Goal: Task Accomplishment & Management: Use online tool/utility

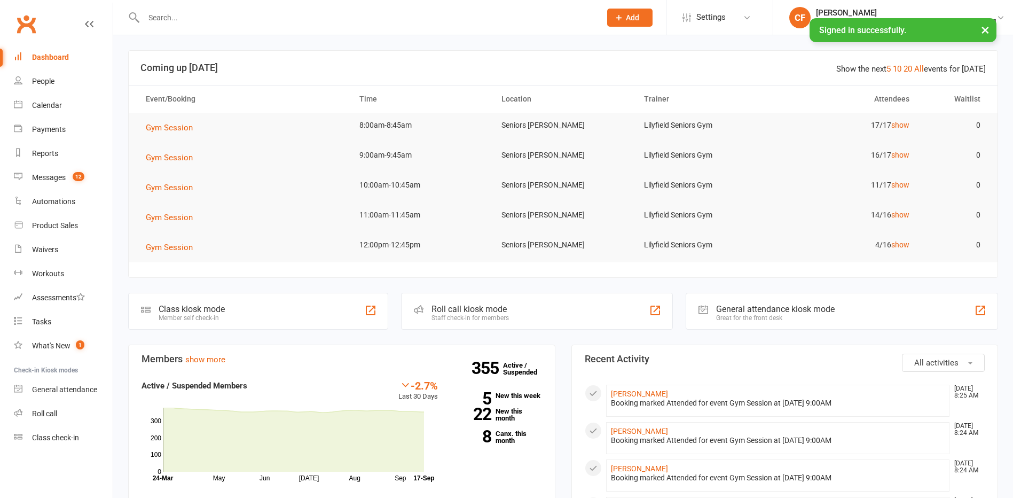
click at [45, 105] on div "Calendar" at bounding box center [47, 105] width 30 height 9
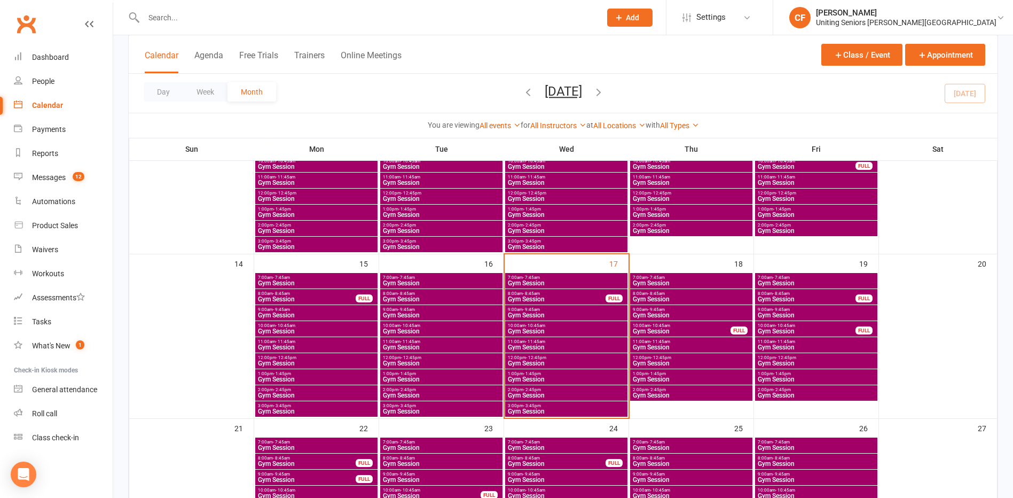
scroll to position [321, 0]
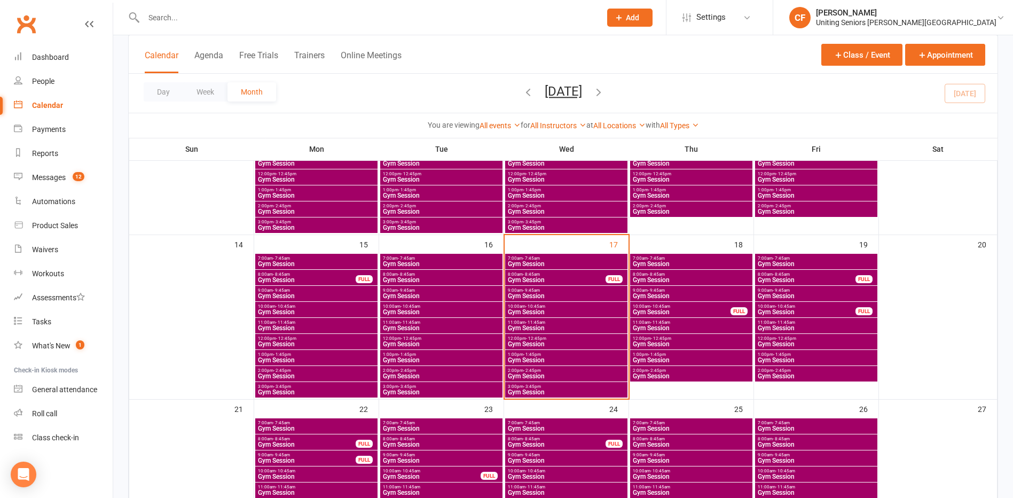
click at [597, 266] on span "Gym Session" at bounding box center [566, 264] width 118 height 6
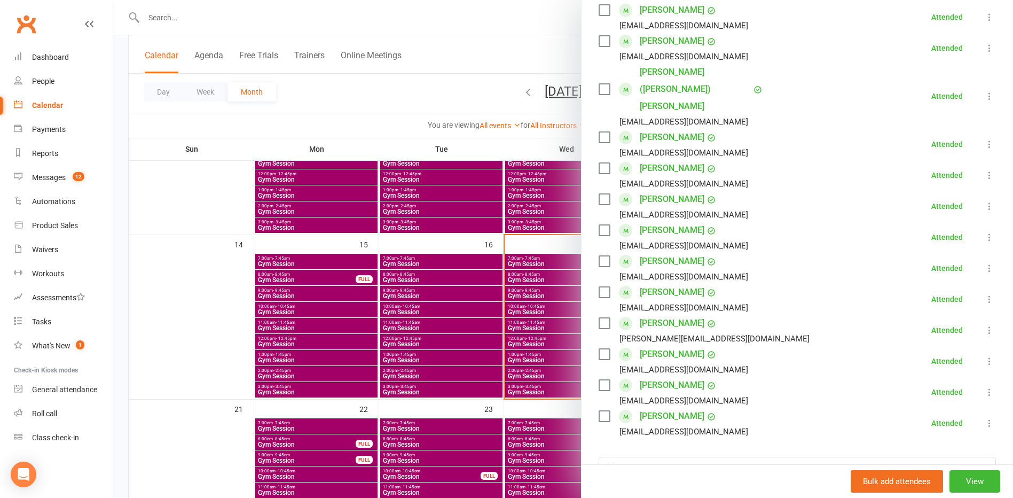
scroll to position [214, 0]
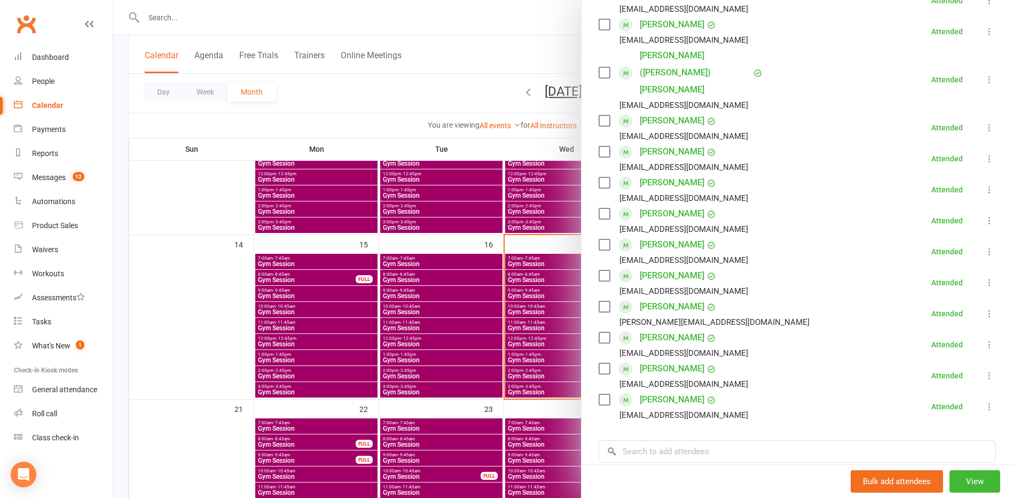
click at [529, 283] on div at bounding box center [563, 249] width 900 height 498
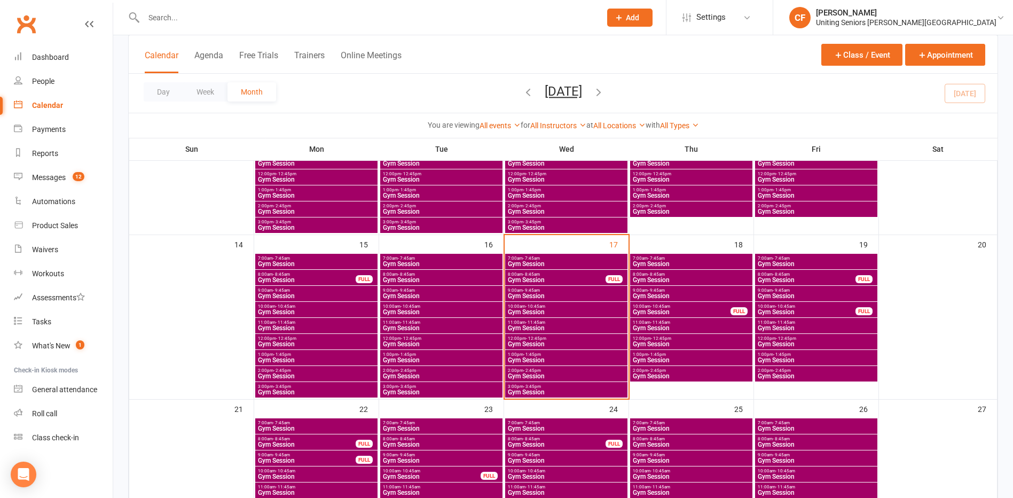
click at [463, 262] on span "Gym Session" at bounding box center [441, 264] width 118 height 6
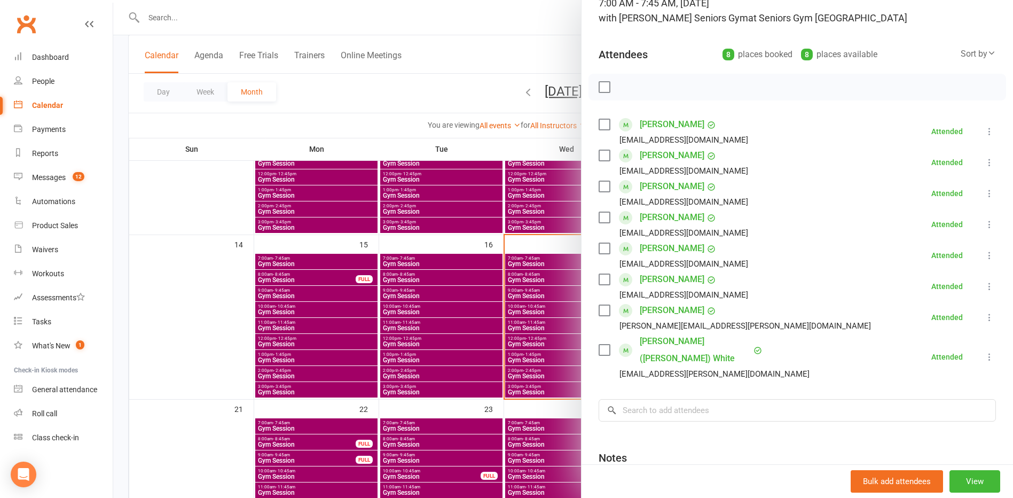
scroll to position [174, 0]
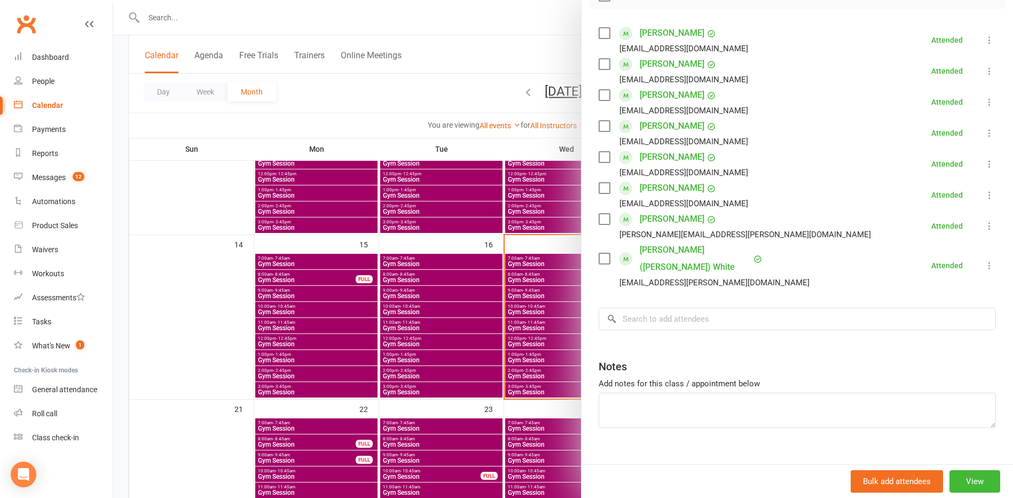
click at [491, 286] on div at bounding box center [563, 249] width 900 height 498
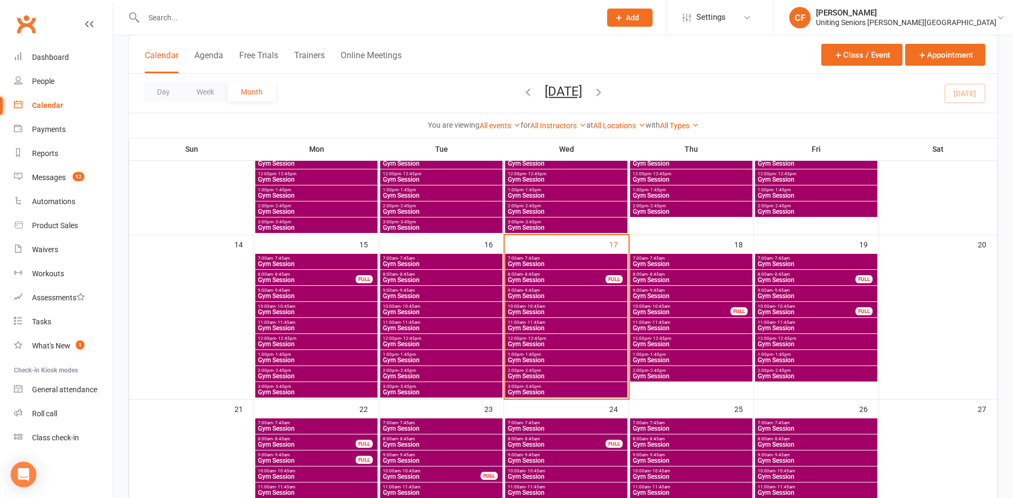
click at [421, 278] on span "Gym Session" at bounding box center [441, 280] width 118 height 6
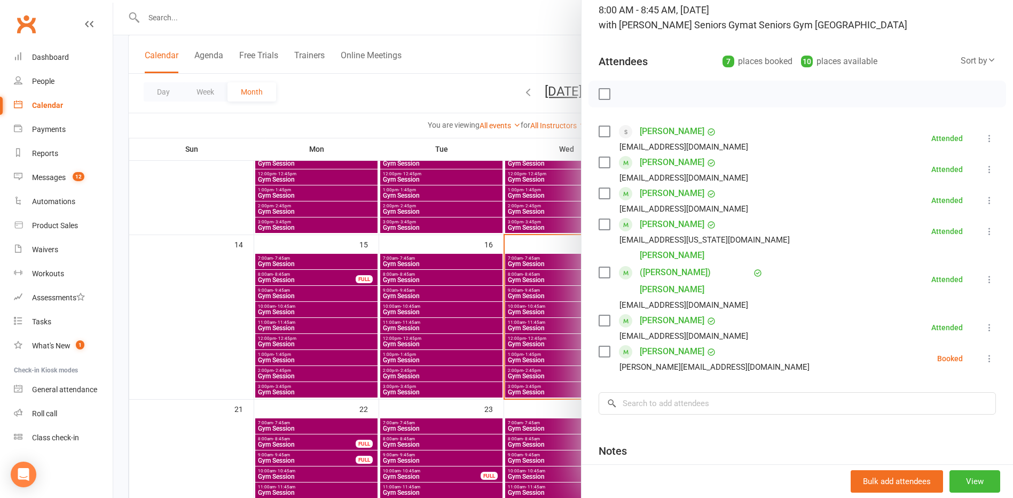
scroll to position [143, 0]
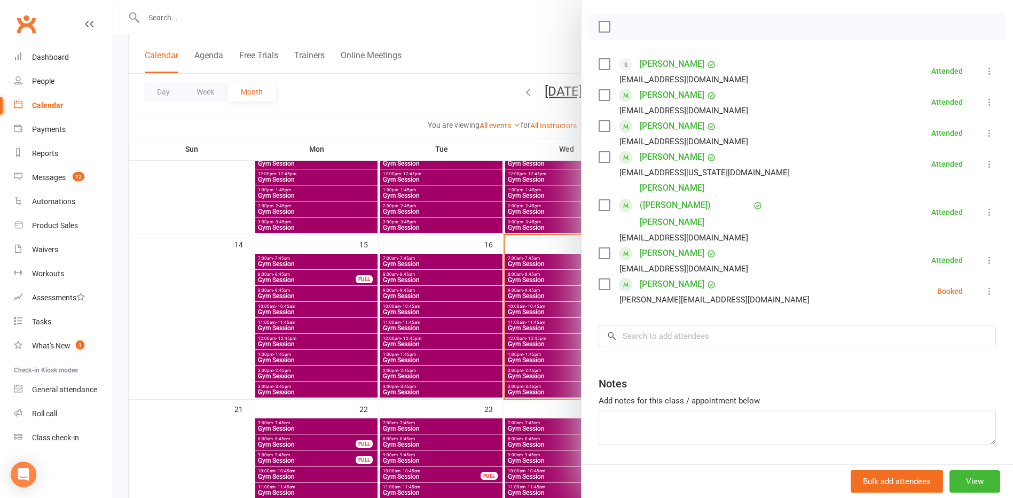
click at [466, 305] on div at bounding box center [563, 249] width 900 height 498
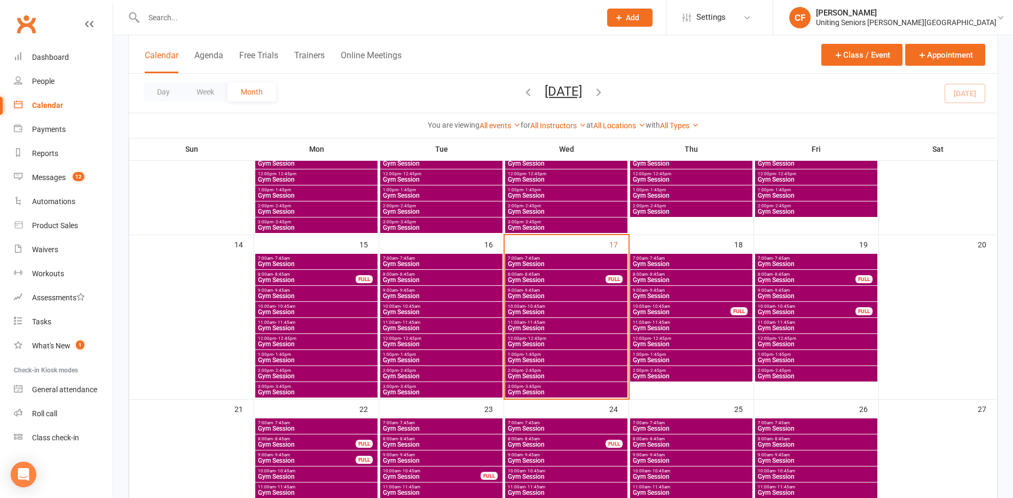
click at [433, 290] on span "9:00am - 9:45am" at bounding box center [441, 290] width 118 height 5
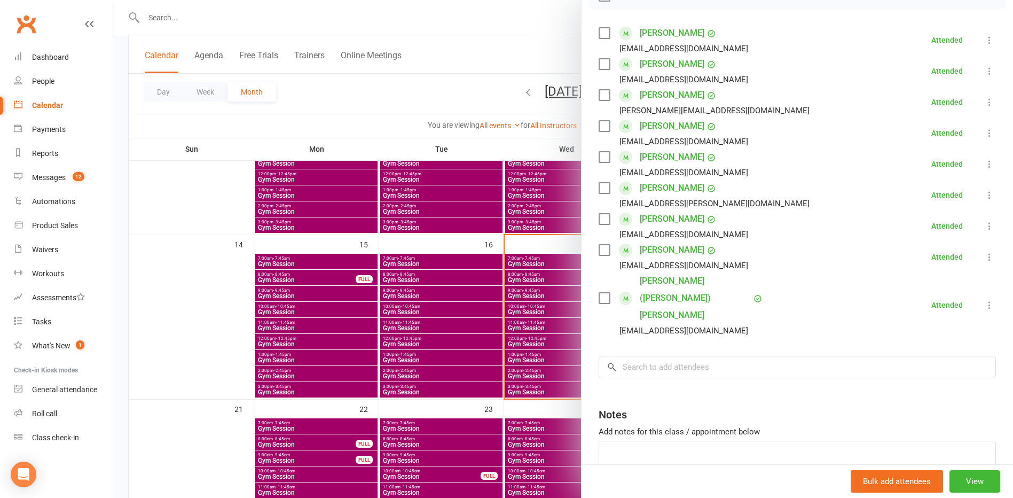
scroll to position [205, 0]
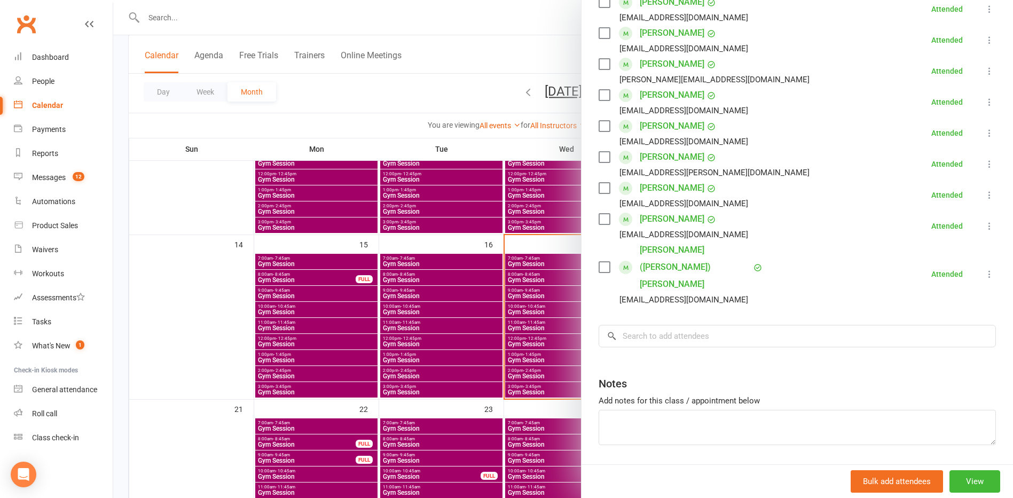
click at [491, 314] on div at bounding box center [563, 249] width 900 height 498
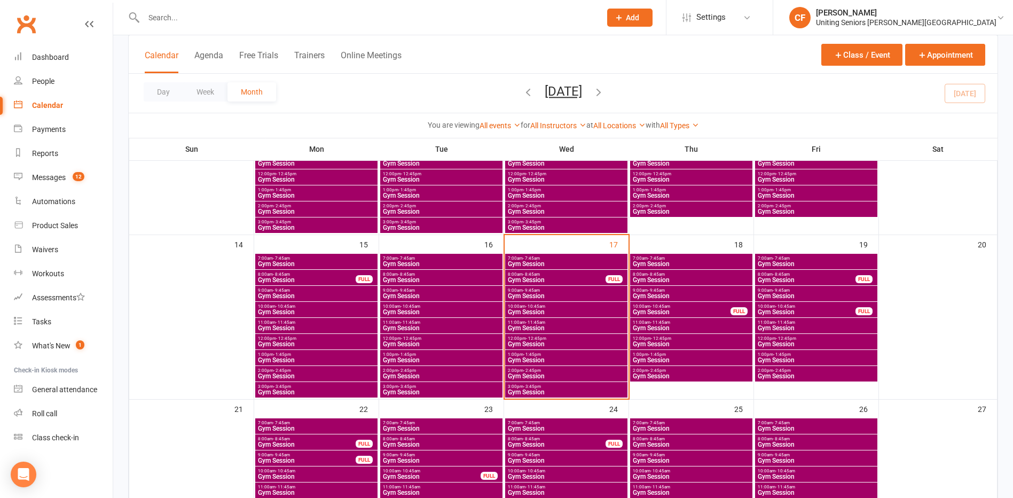
click at [407, 323] on span "- 11:45am" at bounding box center [411, 322] width 20 height 5
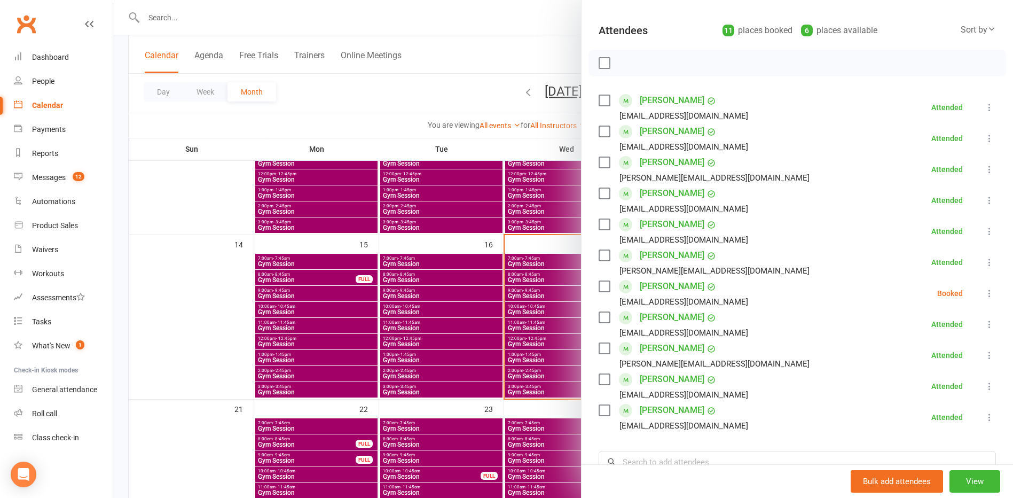
scroll to position [160, 0]
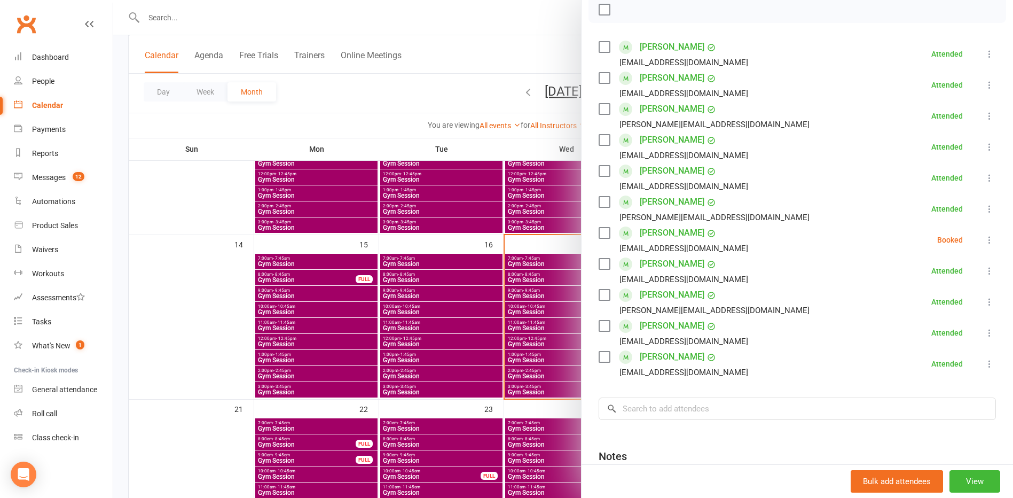
click at [477, 318] on div at bounding box center [563, 249] width 900 height 498
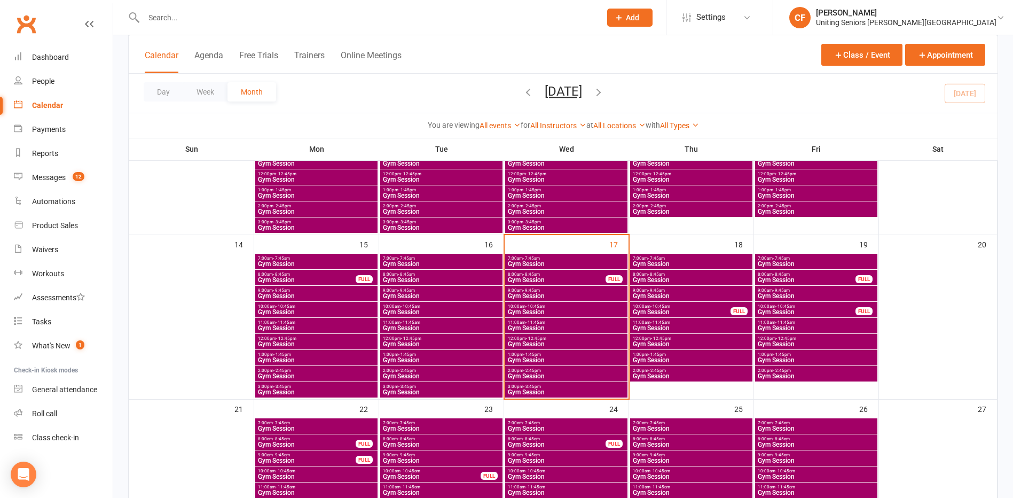
click at [421, 343] on span "Gym Session" at bounding box center [441, 344] width 118 height 6
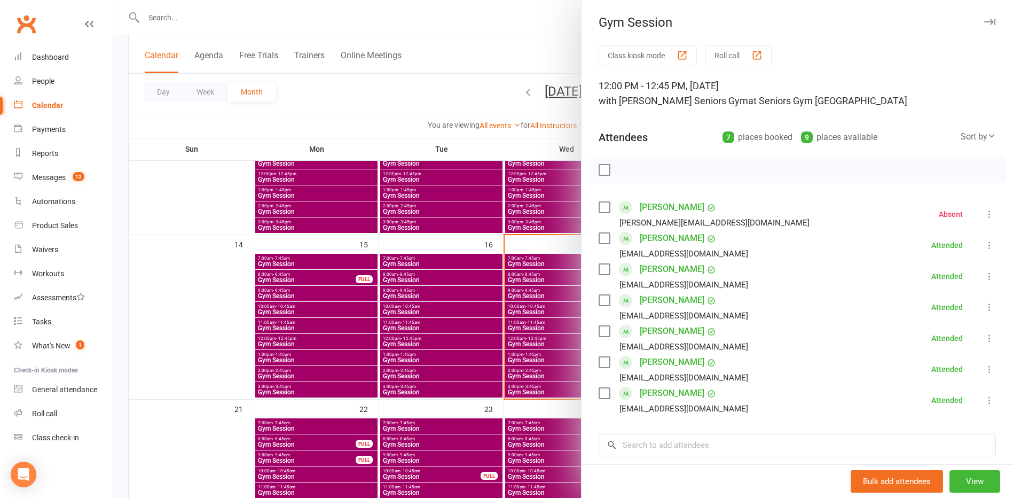
click at [449, 352] on div at bounding box center [563, 249] width 900 height 498
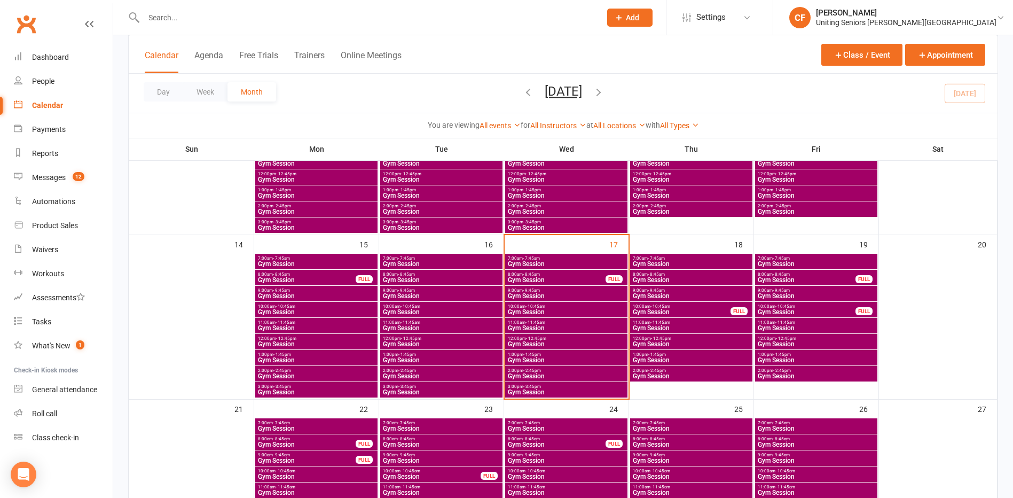
click at [426, 360] on span "Gym Session" at bounding box center [441, 360] width 118 height 6
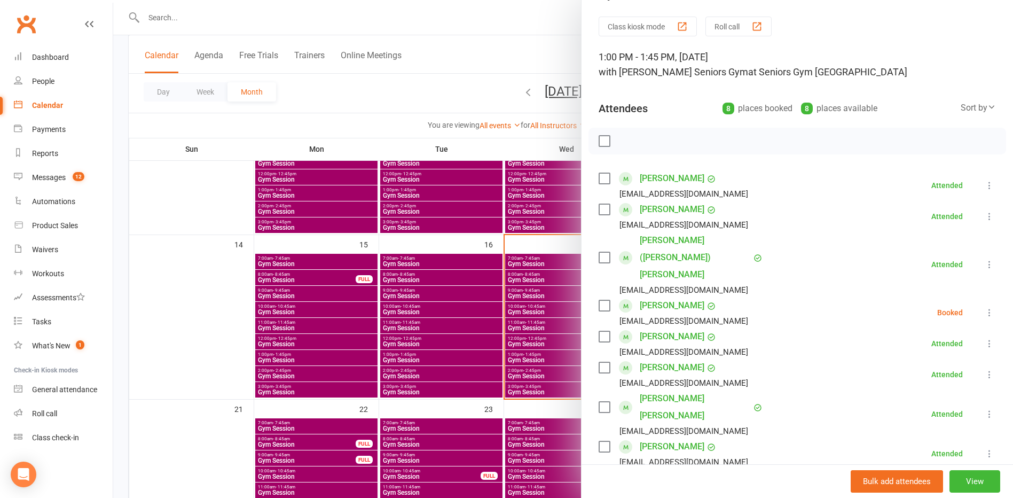
scroll to position [53, 0]
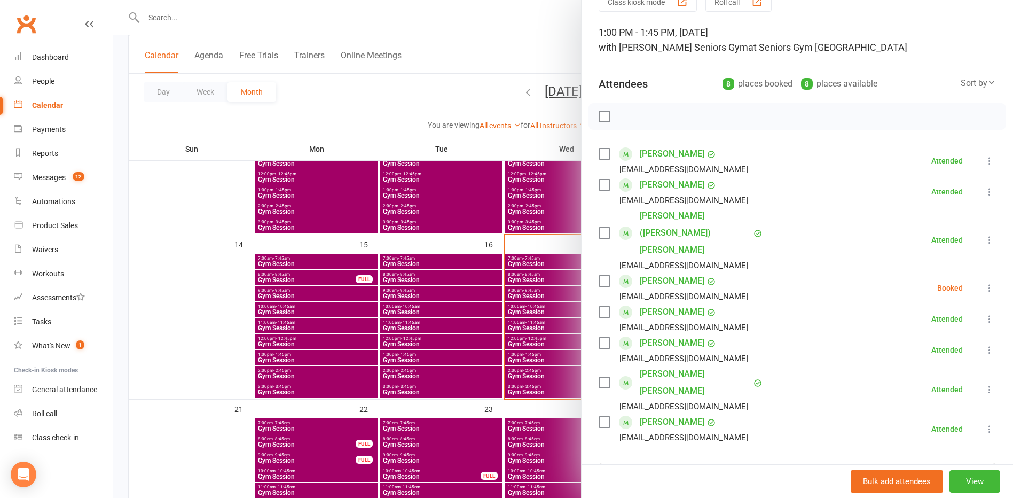
click at [464, 372] on div at bounding box center [563, 249] width 900 height 498
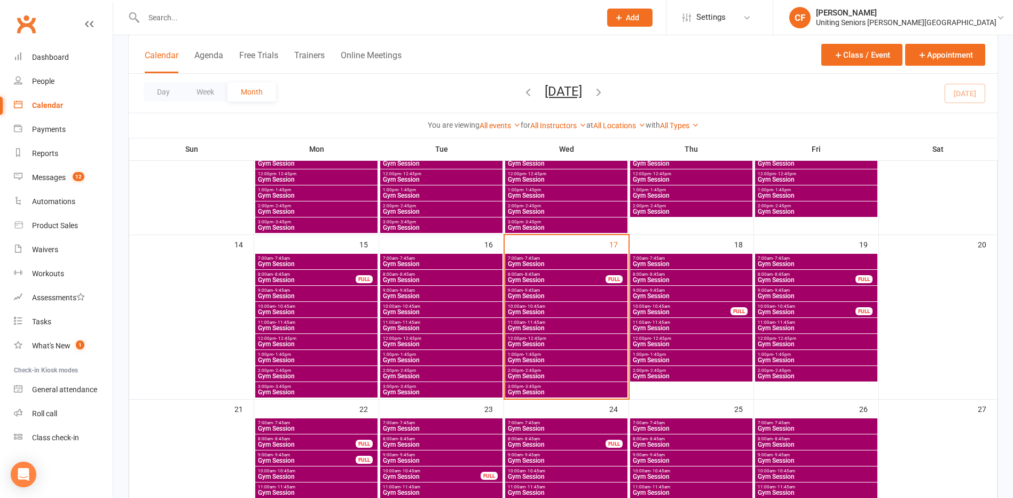
click at [415, 372] on span "- 2:45pm" at bounding box center [408, 370] width 18 height 5
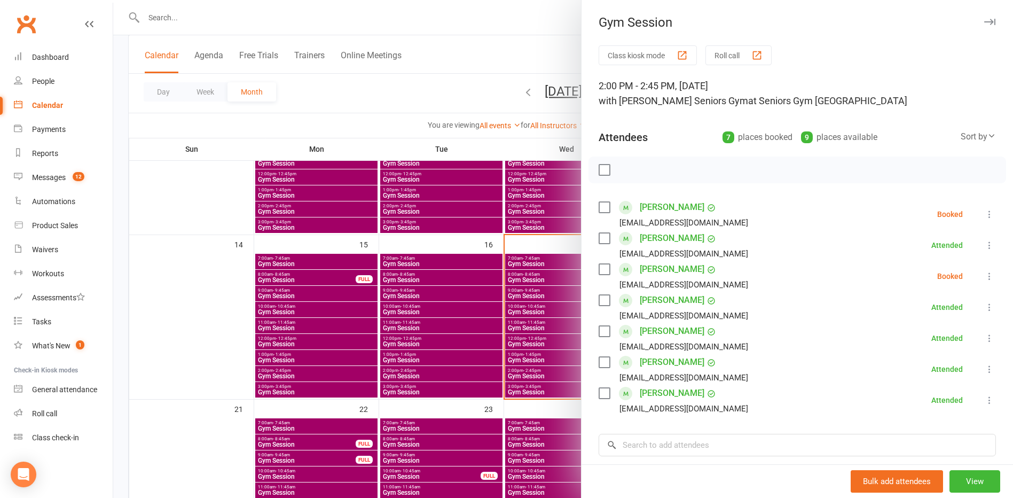
drag, startPoint x: 519, startPoint y: 378, endPoint x: 497, endPoint y: 382, distance: 22.3
click at [519, 378] on div at bounding box center [563, 249] width 900 height 498
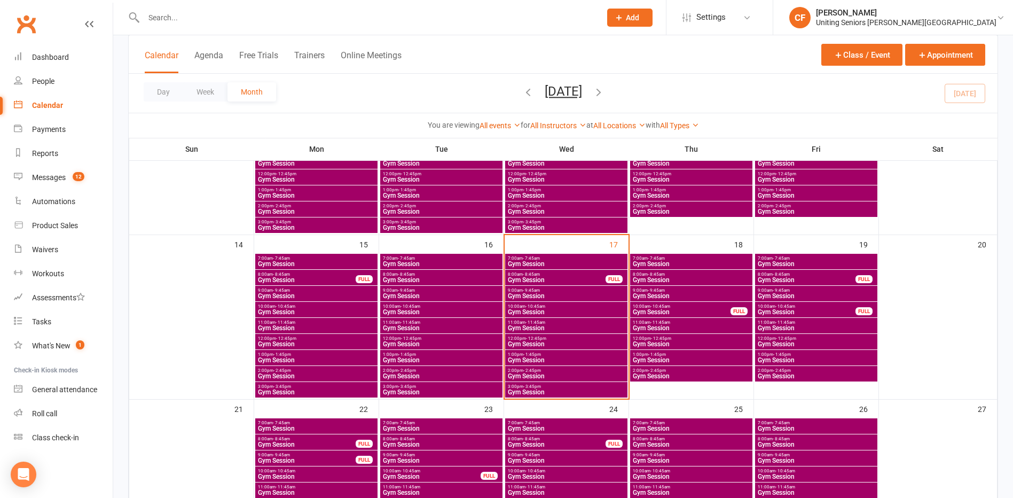
click at [439, 392] on span "Gym Session" at bounding box center [441, 392] width 118 height 6
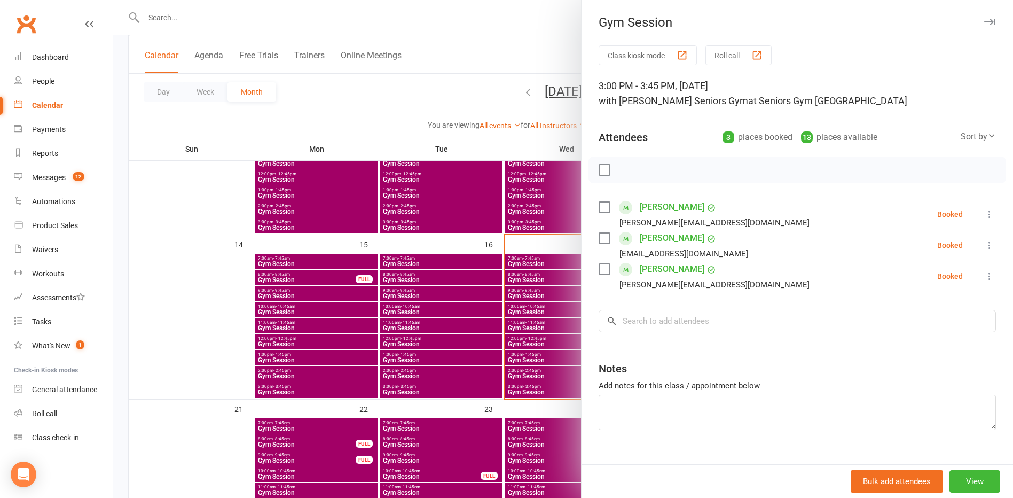
click at [444, 411] on div at bounding box center [563, 249] width 900 height 498
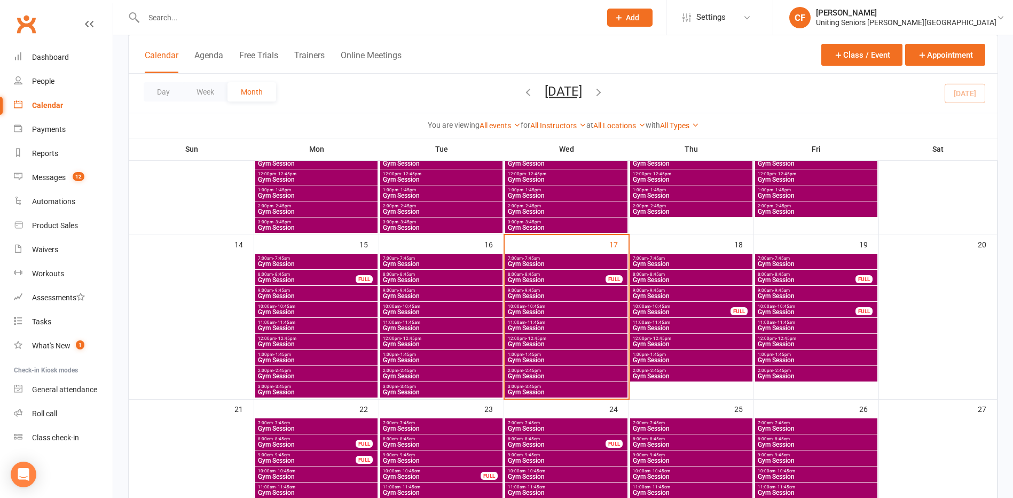
click at [864, 89] on div "Day Week Month [DATE] [DATE] Sun Mon Tue Wed Thu Fri Sat 31 01 02 03 04 05 06 0…" at bounding box center [563, 93] width 869 height 39
click at [561, 263] on span "Gym Session" at bounding box center [566, 264] width 118 height 6
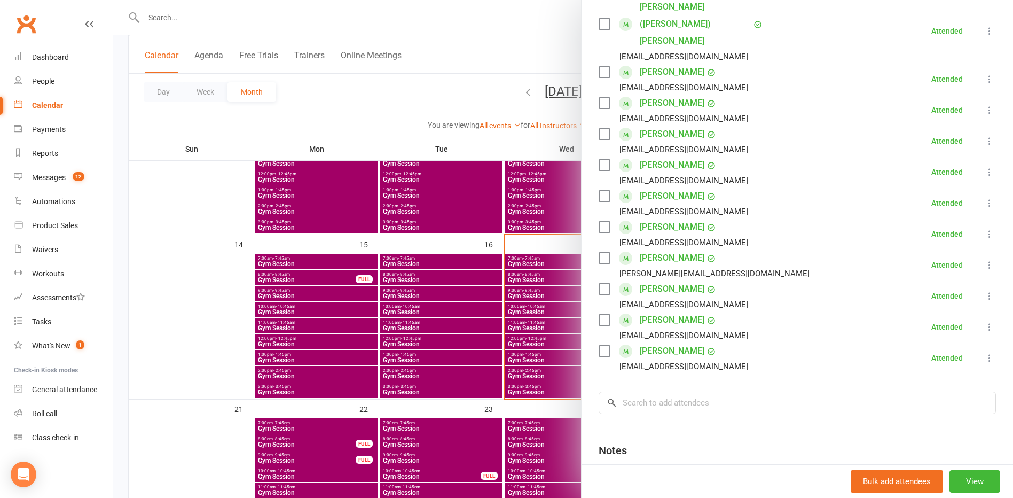
scroll to position [267, 0]
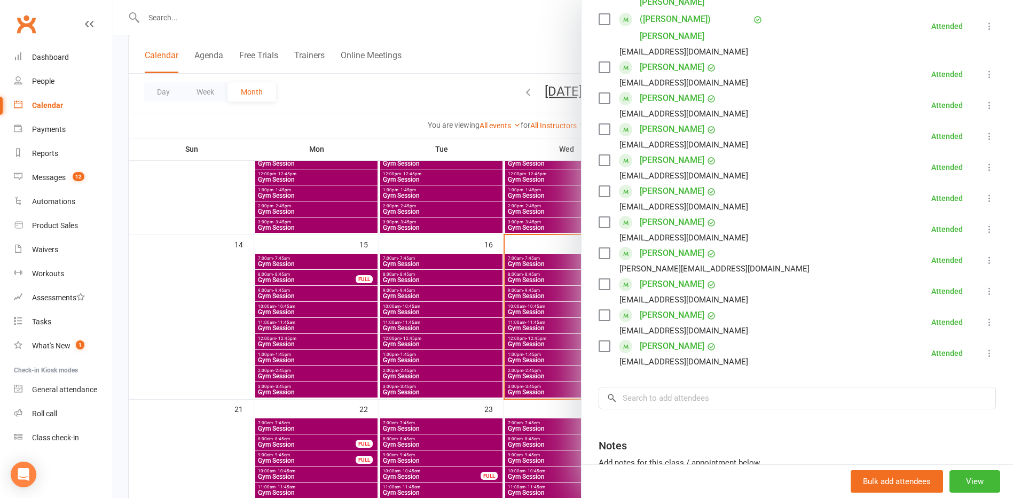
click at [549, 270] on div at bounding box center [563, 249] width 900 height 498
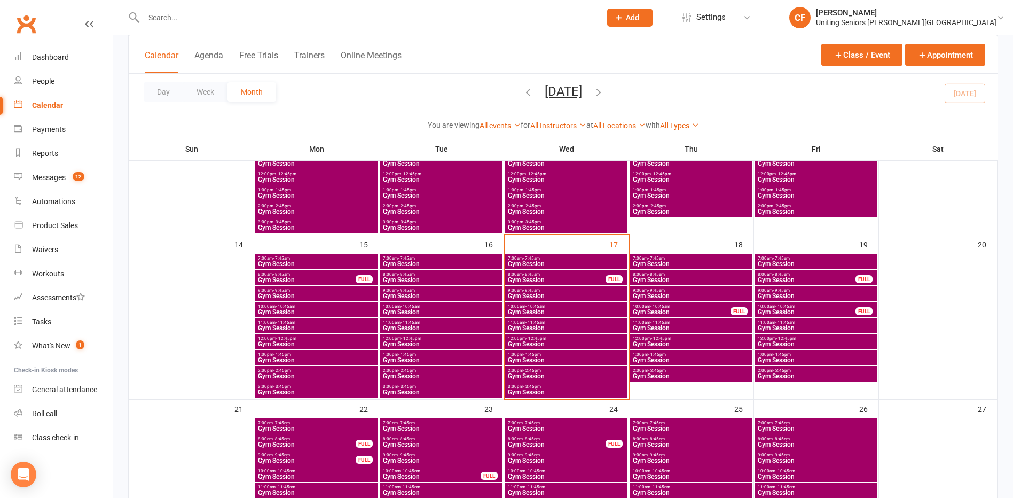
click at [560, 278] on span "Gym Session" at bounding box center [556, 280] width 99 height 6
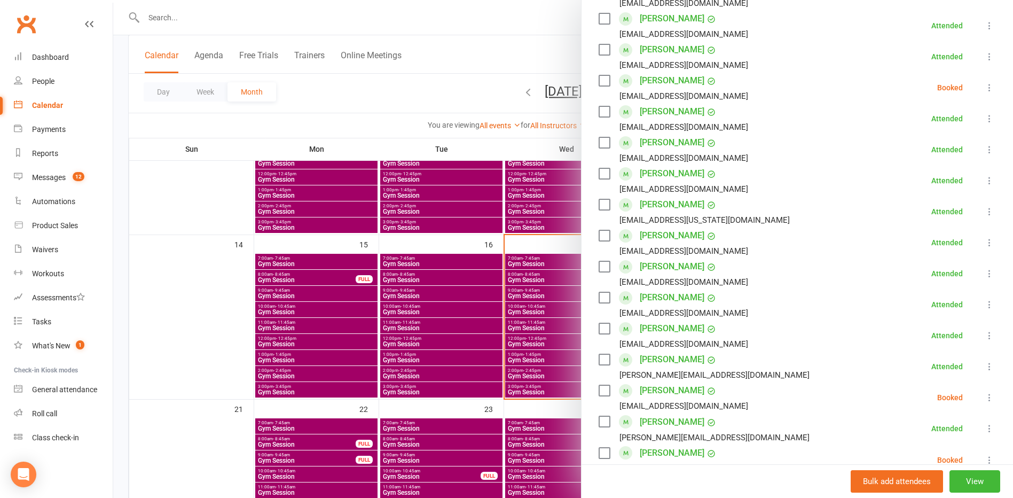
scroll to position [321, 0]
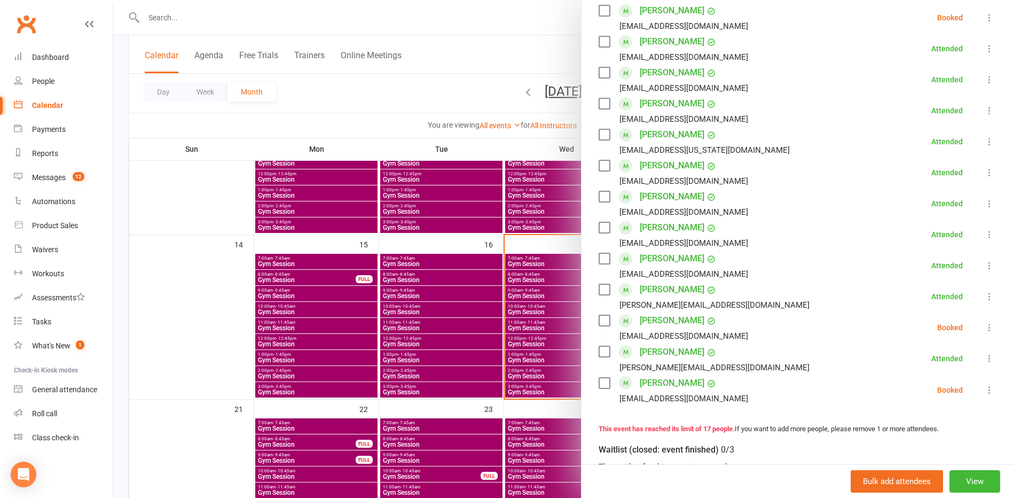
click at [983, 392] on button at bounding box center [989, 390] width 13 height 13
click at [944, 455] on link "Check in" at bounding box center [938, 453] width 115 height 21
click at [428, 303] on div at bounding box center [563, 249] width 900 height 498
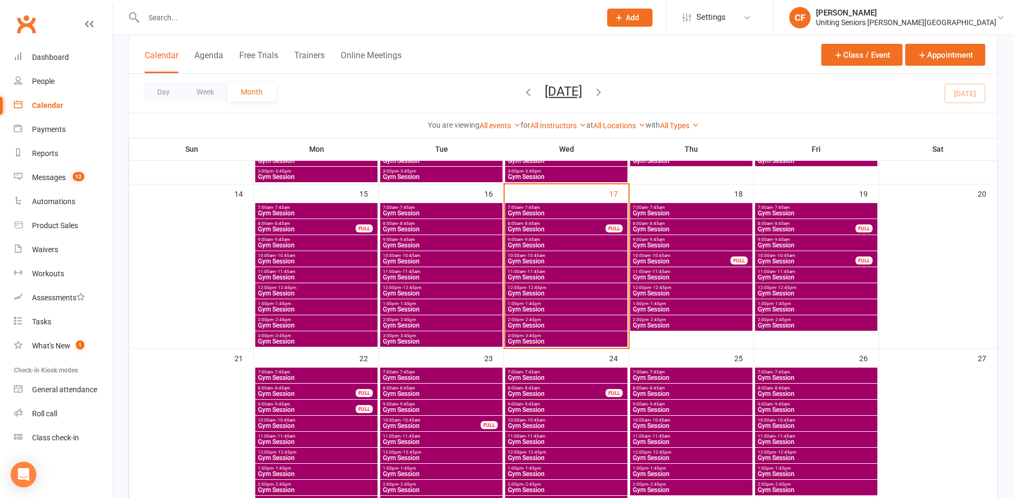
scroll to position [318, 0]
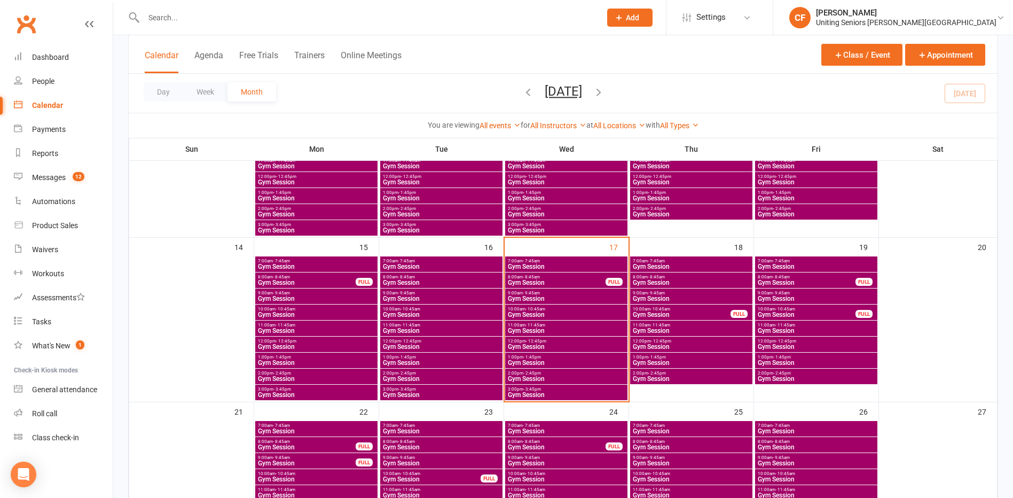
click at [558, 262] on span "7:00am - 7:45am" at bounding box center [566, 261] width 118 height 5
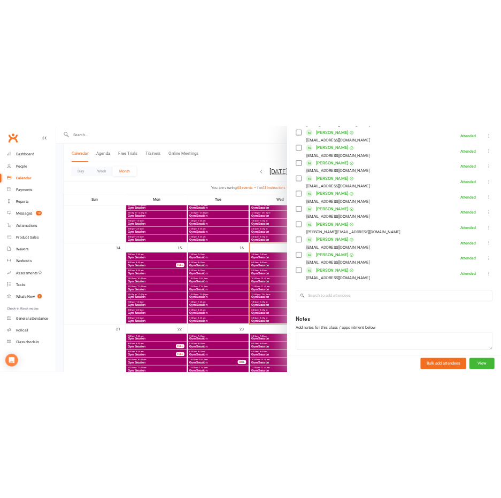
scroll to position [329, 0]
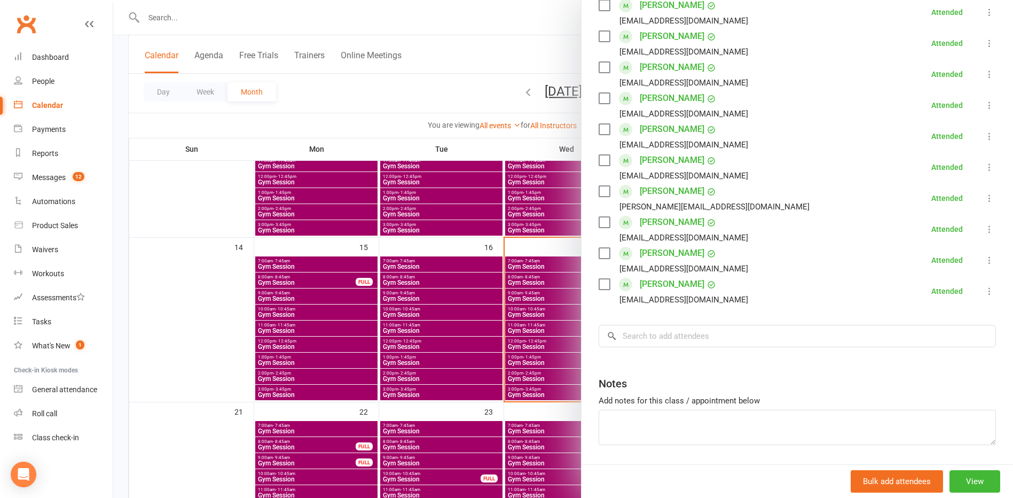
click at [429, 294] on div at bounding box center [563, 249] width 900 height 498
